Goal: Information Seeking & Learning: Learn about a topic

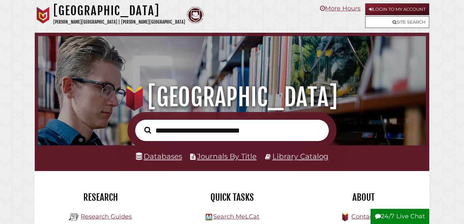
scroll to position [128, 385]
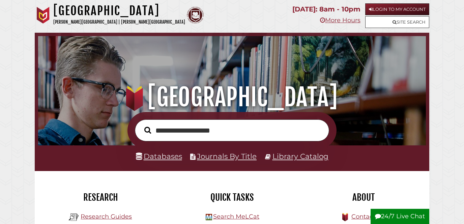
type input "**********"
click at [141, 125] on button "Search" at bounding box center [147, 130] width 13 height 10
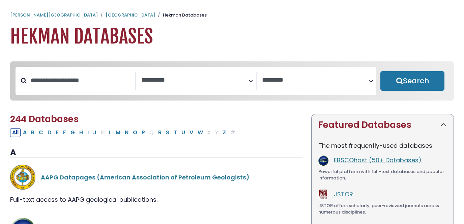
select select "Database Subject Filter"
select select "Database Vendors Filter"
click at [95, 136] on button "J" at bounding box center [94, 132] width 7 height 9
select select "Database Subject Filter"
select select "Database Vendors Filter"
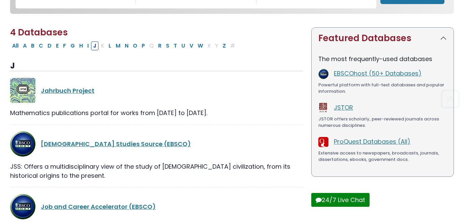
scroll to position [190, 0]
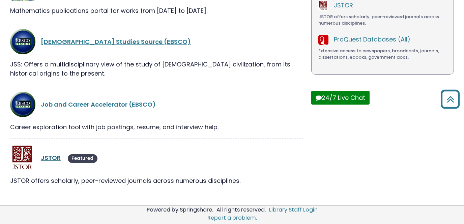
click at [56, 158] on link "JSTOR" at bounding box center [51, 158] width 20 height 8
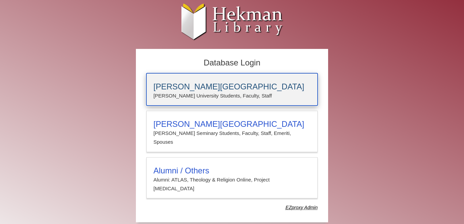
click at [161, 77] on div "[PERSON_NAME][GEOGRAPHIC_DATA] [PERSON_NAME] University Students, Faculty, Staff" at bounding box center [231, 89] width 171 height 32
